Goal: Task Accomplishment & Management: Manage account settings

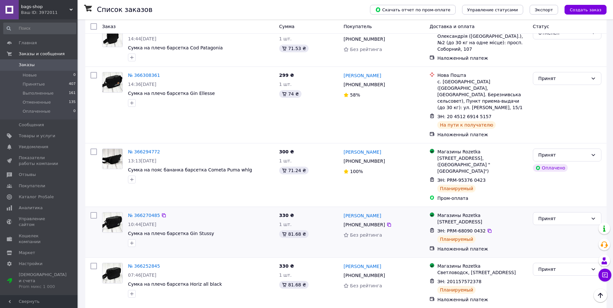
scroll to position [161, 0]
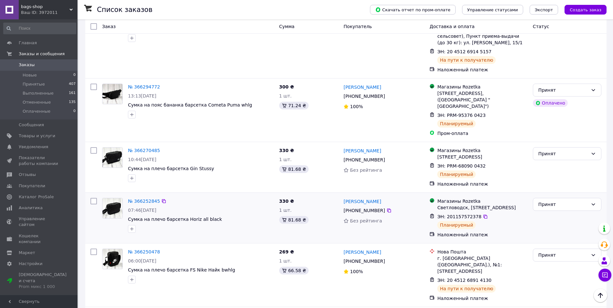
click at [459, 214] on span "ЭН: 201157572378" at bounding box center [459, 216] width 44 height 5
copy span "201157572378"
click at [370, 208] on span "[PHONE_NUMBER]" at bounding box center [363, 210] width 41 height 5
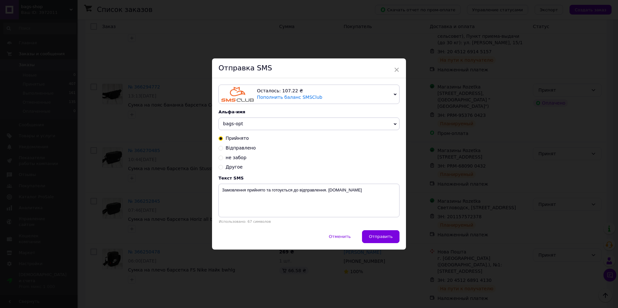
click at [239, 149] on span "Відправлено" at bounding box center [240, 147] width 30 height 5
click at [223, 149] on input "Відправлено" at bounding box center [220, 147] width 5 height 5
radio input "true"
radio input "false"
click at [296, 190] on textarea "Замовлення відправлено. ТТН XXXXXXXXXXXXX [DOMAIN_NAME]" at bounding box center [308, 201] width 181 height 34
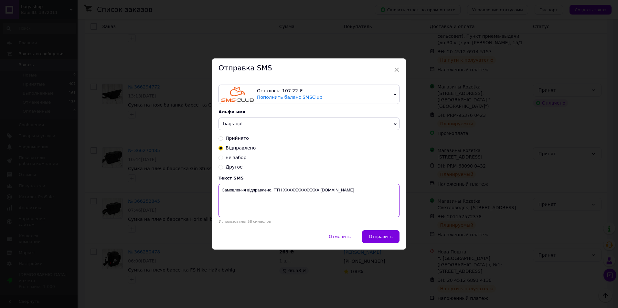
click at [296, 190] on textarea "Замовлення відправлено. ТТН XXXXXXXXXXXXX [DOMAIN_NAME]" at bounding box center [308, 201] width 181 height 34
paste textarea "201157572378"
type textarea "Замовлення відправлено. ТТН 201157572378 [DOMAIN_NAME]"
click at [276, 131] on div "Осталось: 107.22 ₴ Пополнить баланс SMSClub Подключить LetsAds Альфа-имя bags-o…" at bounding box center [309, 154] width 194 height 152
click at [272, 123] on span "bags-opt" at bounding box center [308, 124] width 181 height 13
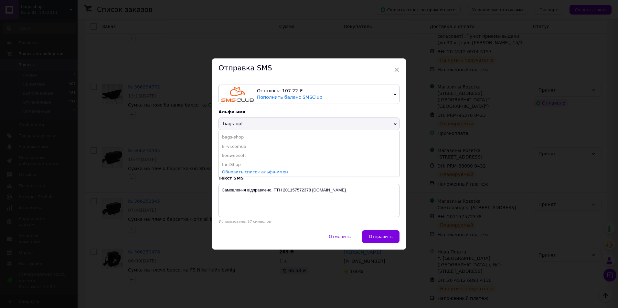
drag, startPoint x: 239, startPoint y: 136, endPoint x: 258, endPoint y: 147, distance: 21.8
click at [239, 136] on li "bags-shop" at bounding box center [309, 137] width 180 height 9
click at [385, 234] on button "Отправить" at bounding box center [380, 236] width 37 height 13
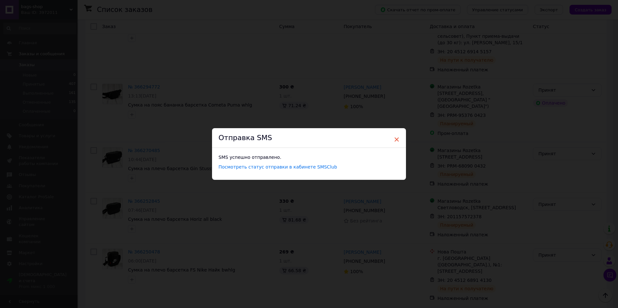
click at [394, 138] on span "×" at bounding box center [396, 139] width 6 height 11
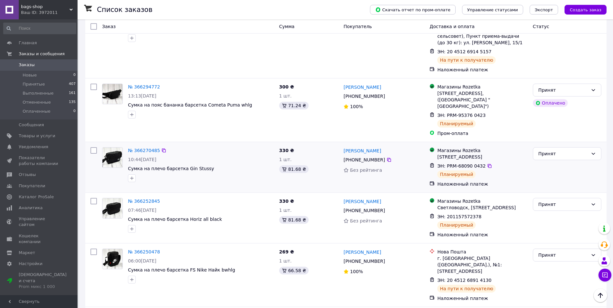
scroll to position [129, 0]
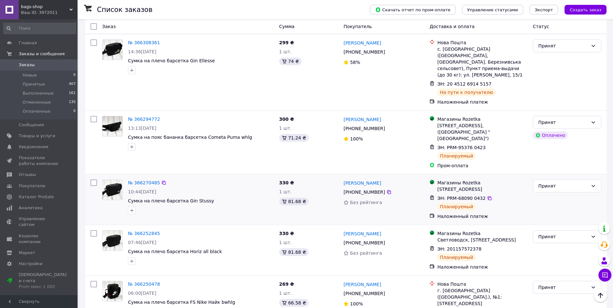
click at [467, 196] on span "ЭН: PRM-68090 0432" at bounding box center [461, 198] width 48 height 5
click at [466, 196] on span "ЭН: PRM-68090 0432" at bounding box center [461, 198] width 48 height 5
drag, startPoint x: 459, startPoint y: 179, endPoint x: 480, endPoint y: 180, distance: 21.4
click at [480, 194] on div "ЭН: PRM-68090 0432" at bounding box center [481, 198] width 91 height 8
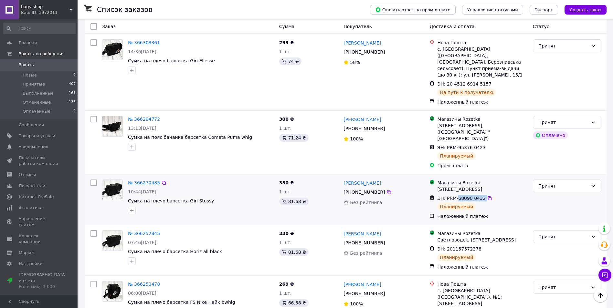
copy div "68090 0432"
click at [365, 190] on span "[PHONE_NUMBER]" at bounding box center [363, 192] width 41 height 5
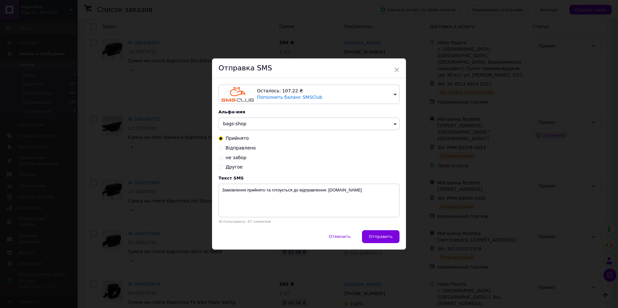
click at [240, 148] on span "Відправлено" at bounding box center [240, 147] width 30 height 5
click at [223, 148] on input "Відправлено" at bounding box center [220, 147] width 5 height 5
radio input "true"
radio input "false"
click at [297, 190] on textarea "Замовлення відправлено. ТТН XXXXXXXXXXXXX [DOMAIN_NAME]" at bounding box center [308, 201] width 181 height 34
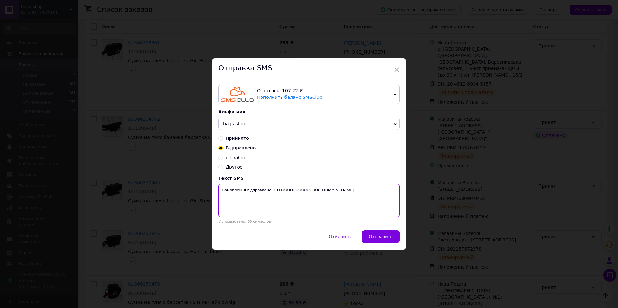
click at [297, 190] on textarea "Замовлення відправлено. ТТН XXXXXXXXXXXXX [DOMAIN_NAME]" at bounding box center [308, 201] width 181 height 34
paste textarea "68090 0432"
click at [295, 190] on textarea "Замовлення відправлено. ТТН 68090 [DOMAIN_NAME]" at bounding box center [308, 201] width 181 height 34
click at [303, 189] on textarea "Замовлення відправлено. ТТН [DOMAIN_NAME]" at bounding box center [308, 201] width 181 height 34
type textarea "Замовлення відправлено. ТТН 680900432 [DOMAIN_NAME]"
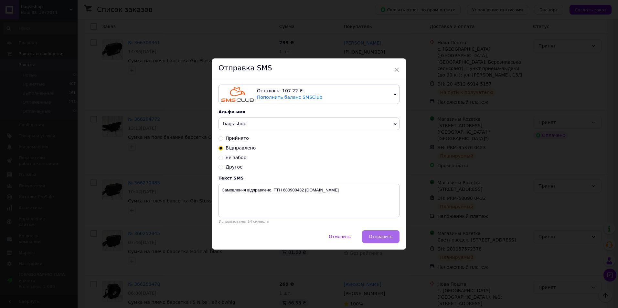
click at [394, 235] on button "Отправить" at bounding box center [380, 236] width 37 height 13
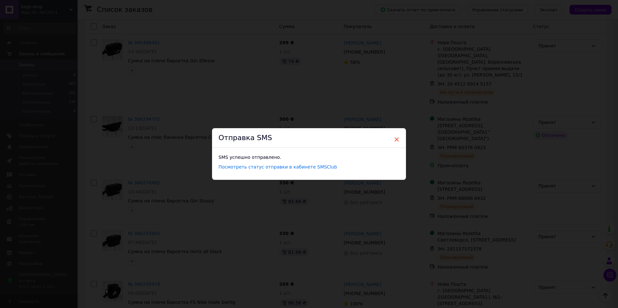
click at [395, 138] on span "×" at bounding box center [396, 139] width 6 height 11
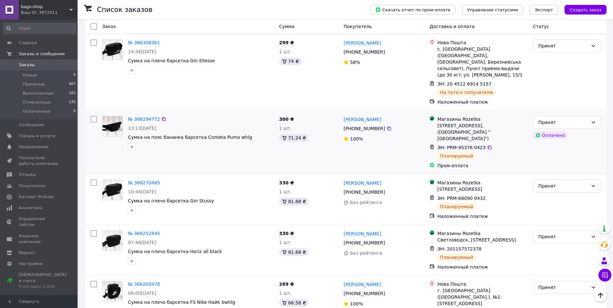
click at [467, 145] on span "ЭН: PRM-95376 0423" at bounding box center [461, 147] width 48 height 5
drag, startPoint x: 467, startPoint y: 128, endPoint x: 484, endPoint y: 128, distance: 17.1
click at [487, 146] on icon at bounding box center [489, 148] width 4 height 4
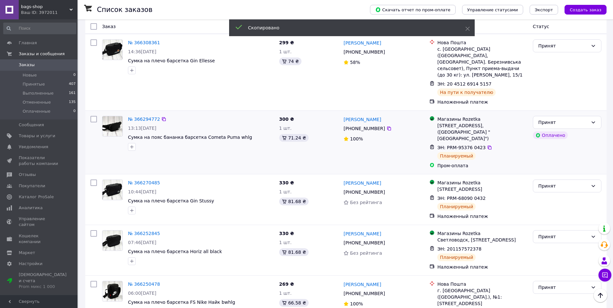
click at [367, 126] on span "[PHONE_NUMBER]" at bounding box center [363, 128] width 41 height 5
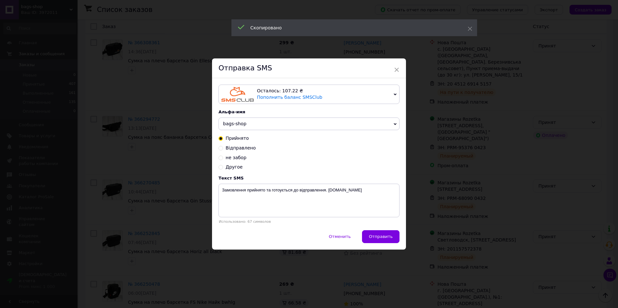
click at [240, 149] on span "Відправлено" at bounding box center [240, 147] width 30 height 5
click at [223, 149] on input "Відправлено" at bounding box center [220, 147] width 5 height 5
radio input "true"
radio input "false"
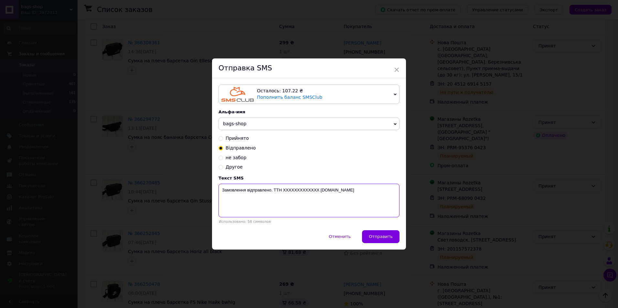
click at [294, 191] on textarea "Замовлення відправлено. ТТН XXXXXXXXXXXXX [DOMAIN_NAME]" at bounding box center [308, 201] width 181 height 34
paste textarea "PRM-953760423"
type textarea "Замовлення відправлено. ТТН PRM-953760423 [DOMAIN_NAME]"
click at [378, 235] on span "Отправить" at bounding box center [381, 236] width 24 height 5
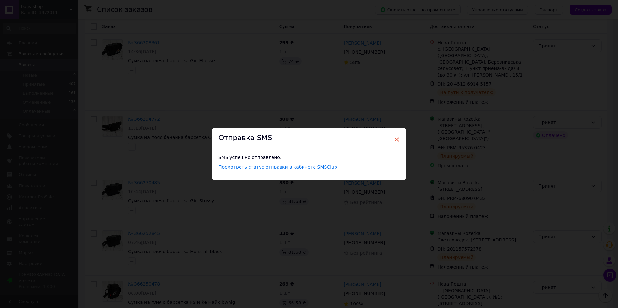
click at [394, 141] on span "×" at bounding box center [396, 139] width 6 height 11
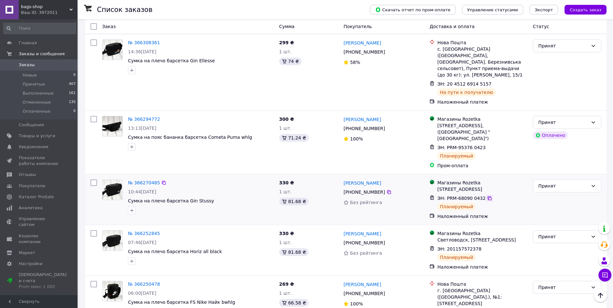
click at [487, 196] on icon at bounding box center [489, 198] width 5 height 5
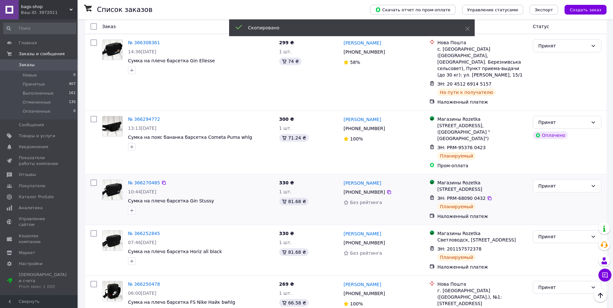
click at [358, 190] on span "[PHONE_NUMBER]" at bounding box center [363, 192] width 41 height 5
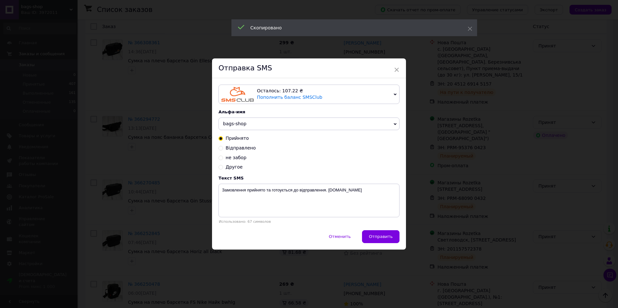
click at [241, 149] on span "Відправлено" at bounding box center [240, 147] width 30 height 5
click at [223, 149] on input "Відправлено" at bounding box center [220, 147] width 5 height 5
radio input "true"
radio input "false"
click at [299, 188] on textarea "Замовлення відправлено. ТТН XXXXXXXXXXXXX [DOMAIN_NAME]" at bounding box center [308, 201] width 181 height 34
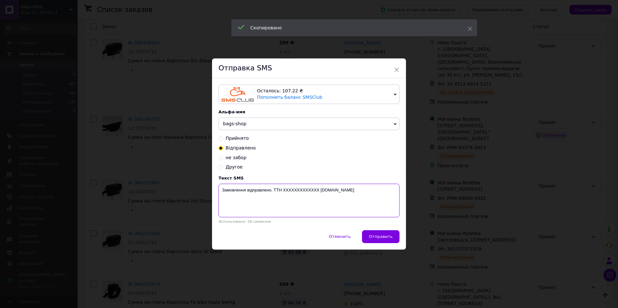
click at [299, 188] on textarea "Замовлення відправлено. ТТН XXXXXXXXXXXXX [DOMAIN_NAME]" at bounding box center [308, 201] width 181 height 34
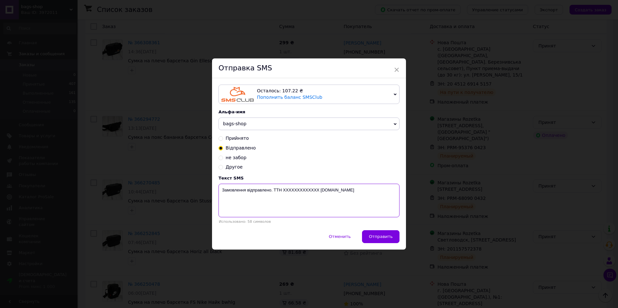
paste textarea "PRM-680900432"
type textarea "Замовлення відправлено. ТТН PRM-680900432 [DOMAIN_NAME]"
click at [389, 237] on span "Отправить" at bounding box center [381, 236] width 24 height 5
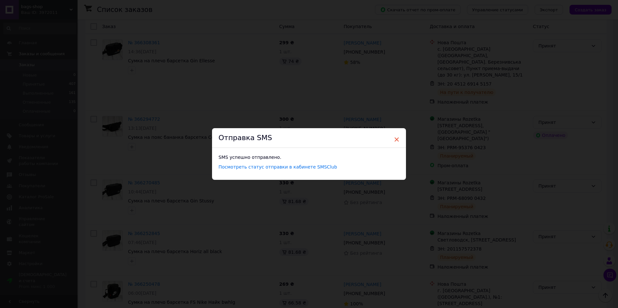
click at [395, 140] on span "×" at bounding box center [396, 139] width 6 height 11
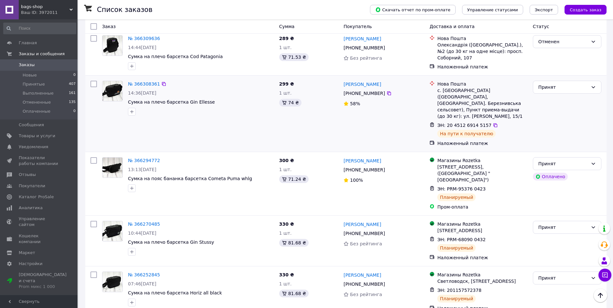
scroll to position [32, 0]
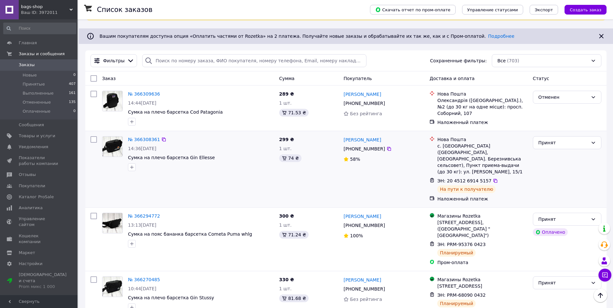
click at [464, 178] on span "ЭН: 20 4512 6914 5157" at bounding box center [464, 180] width 54 height 5
drag, startPoint x: 464, startPoint y: 168, endPoint x: 487, endPoint y: 168, distance: 22.9
click at [493, 178] on icon at bounding box center [495, 180] width 5 height 5
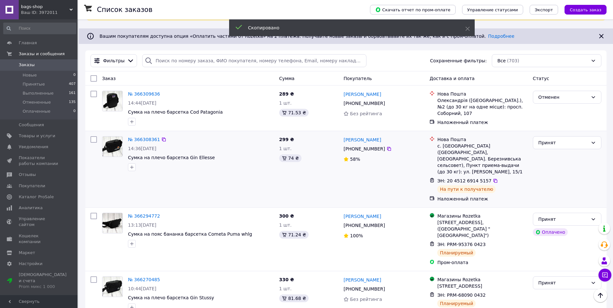
click at [358, 148] on span "[PHONE_NUMBER]" at bounding box center [363, 148] width 41 height 5
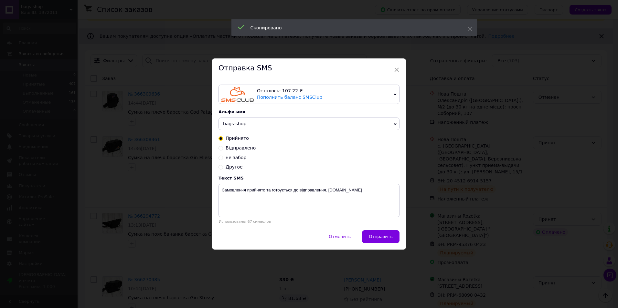
click at [243, 148] on span "Відправлено" at bounding box center [240, 147] width 30 height 5
click at [223, 148] on input "Відправлено" at bounding box center [220, 147] width 5 height 5
radio input "true"
radio input "false"
click at [303, 190] on textarea "Замовлення відправлено. ТТН XXXXXXXXXXXXX [DOMAIN_NAME]" at bounding box center [308, 201] width 181 height 34
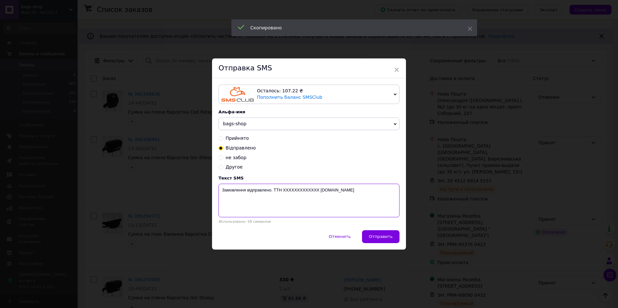
click at [303, 190] on textarea "Замовлення відправлено. ТТН XXXXXXXXXXXXX [DOMAIN_NAME]" at bounding box center [308, 201] width 181 height 34
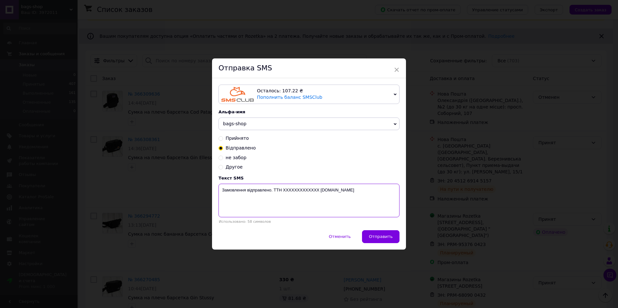
paste textarea "20451269145157"
type textarea "Замовлення відправлено. ТТН 20451269145157 [DOMAIN_NAME]"
click at [384, 237] on span "Отправить" at bounding box center [381, 236] width 24 height 5
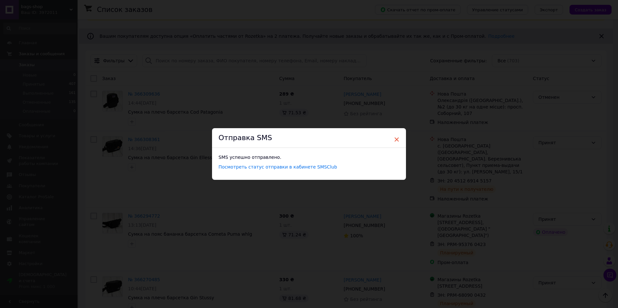
click at [396, 136] on span "×" at bounding box center [396, 139] width 6 height 11
